Goal: Entertainment & Leisure: Consume media (video, audio)

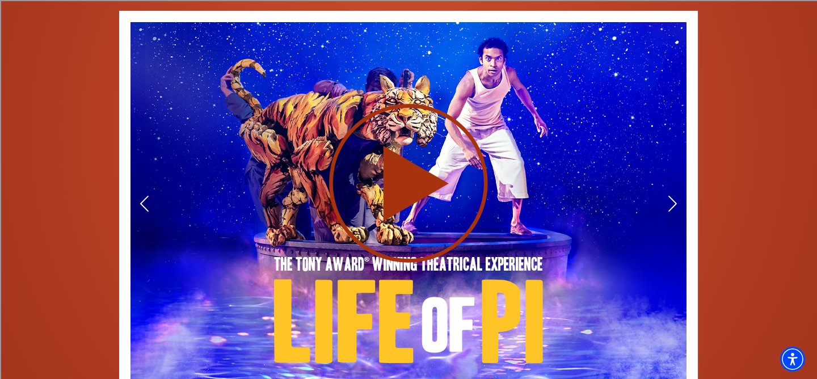
scroll to position [1680, 0]
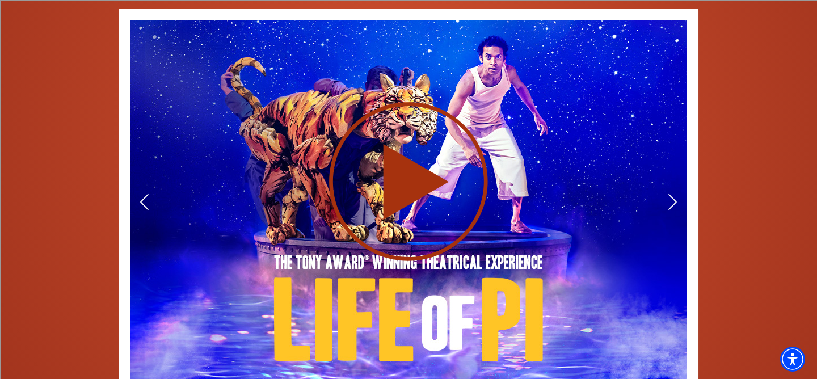
click at [395, 164] on use at bounding box center [408, 181] width 159 height 159
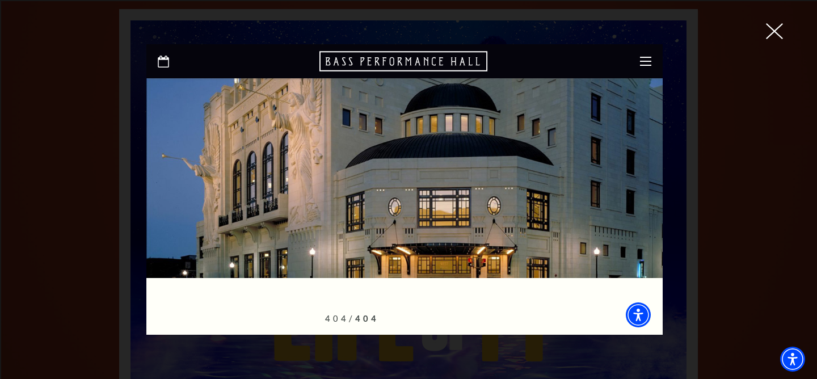
scroll to position [0, 0]
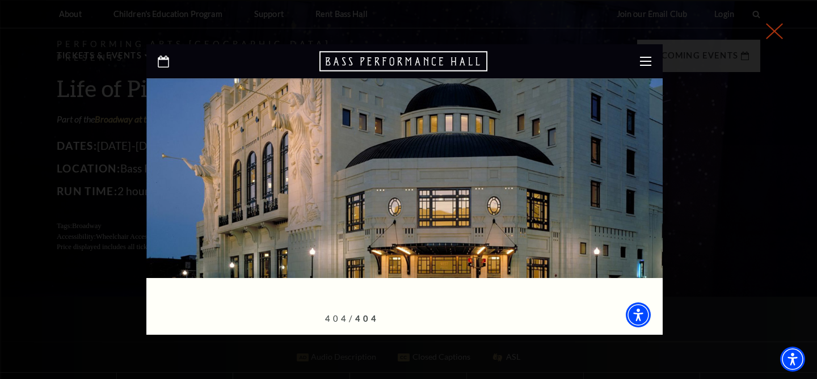
click at [774, 37] on icon at bounding box center [774, 31] width 17 height 17
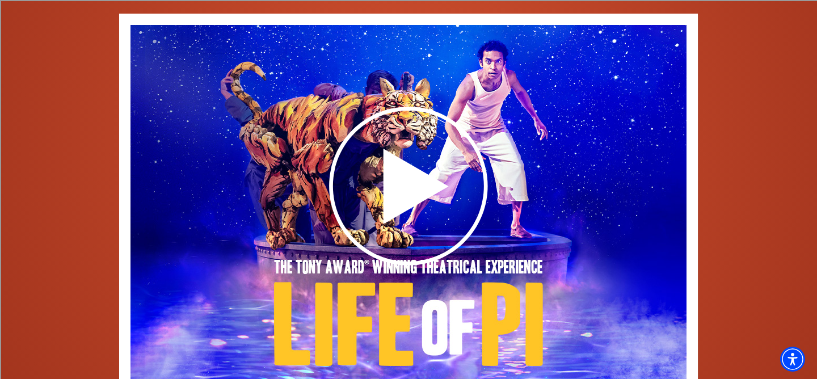
scroll to position [1676, 0]
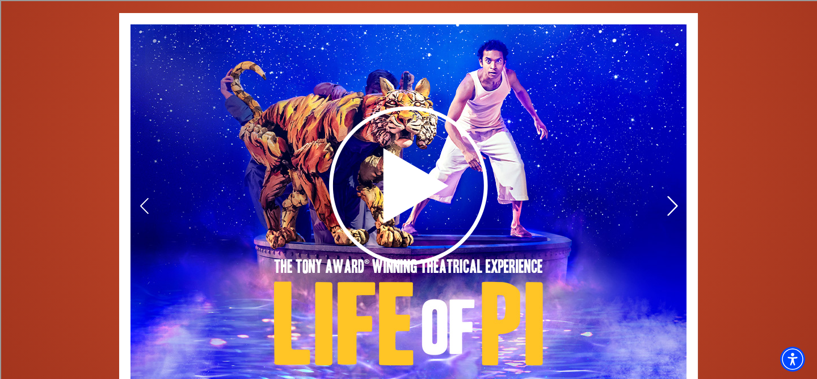
click at [667, 196] on icon at bounding box center [672, 206] width 12 height 20
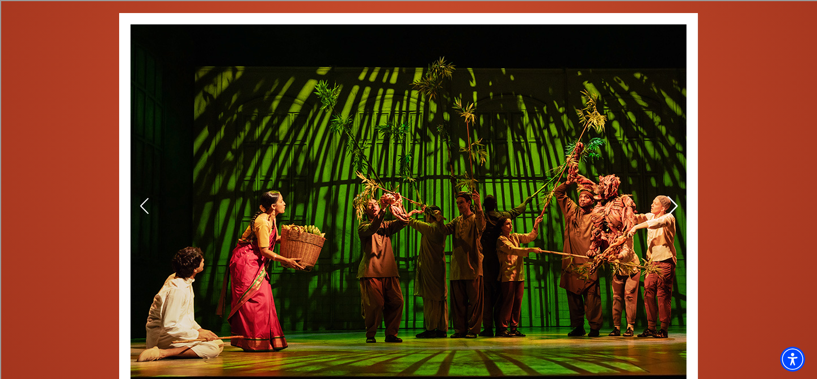
click at [667, 196] on icon at bounding box center [672, 206] width 12 height 20
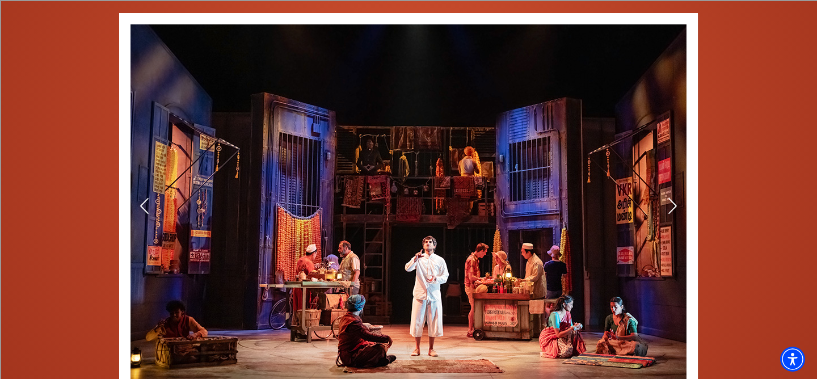
click at [668, 181] on img at bounding box center [408, 206] width 556 height 364
click at [675, 196] on use at bounding box center [672, 206] width 10 height 20
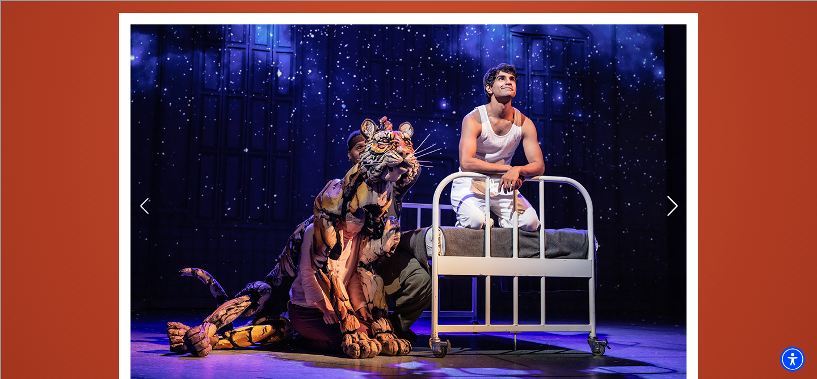
click at [675, 196] on icon at bounding box center [672, 206] width 12 height 20
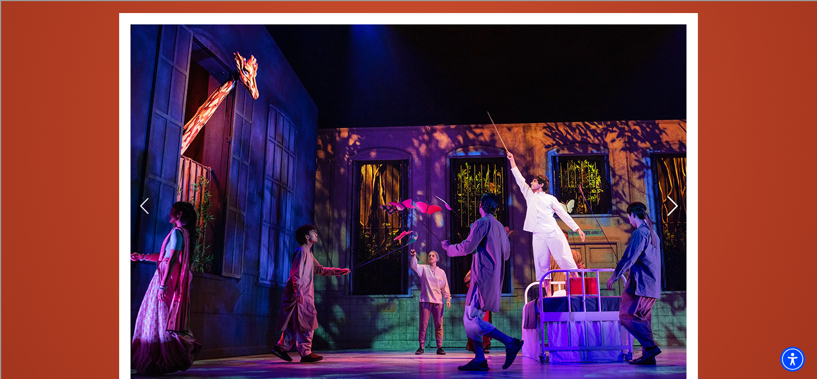
click at [675, 196] on icon at bounding box center [672, 206] width 12 height 20
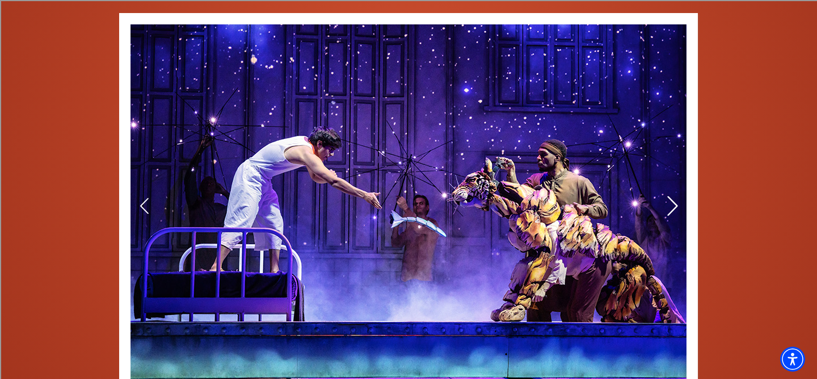
click at [675, 196] on icon at bounding box center [672, 206] width 12 height 20
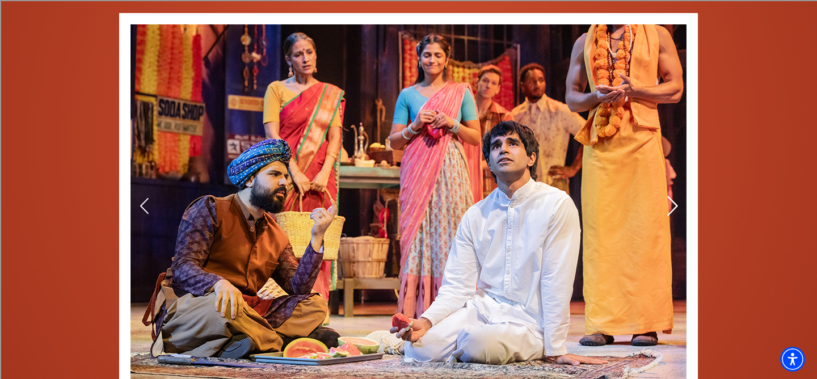
click at [675, 196] on icon at bounding box center [672, 206] width 12 height 20
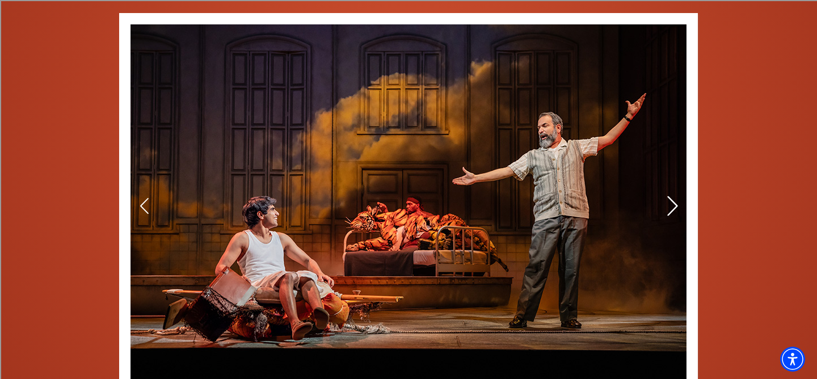
click at [675, 196] on use at bounding box center [672, 206] width 10 height 20
